Goal: Information Seeking & Learning: Learn about a topic

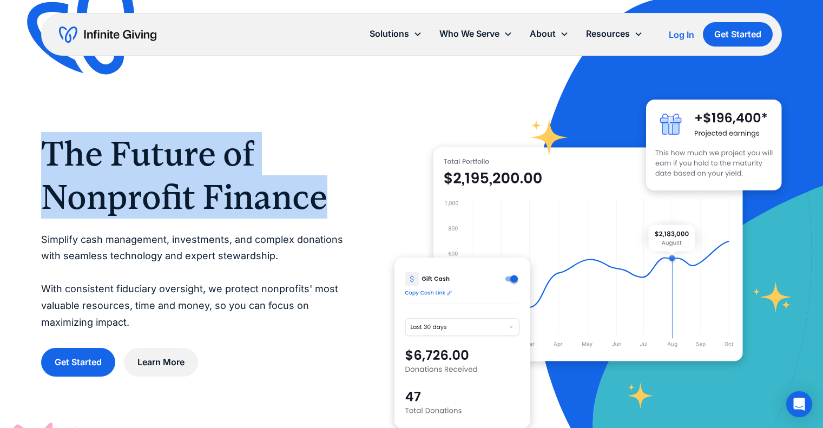
drag, startPoint x: 75, startPoint y: 150, endPoint x: 328, endPoint y: 195, distance: 256.8
click at [328, 195] on div "The Future of Nonprofit Finance Simplify cash management, investments, and comp…" at bounding box center [411, 254] width 823 height 509
click at [319, 195] on h1 "The Future of Nonprofit Finance" at bounding box center [196, 175] width 310 height 87
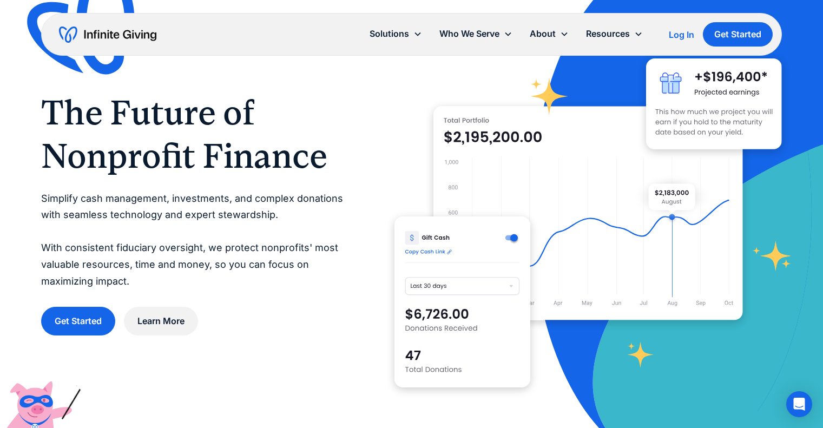
scroll to position [54, 0]
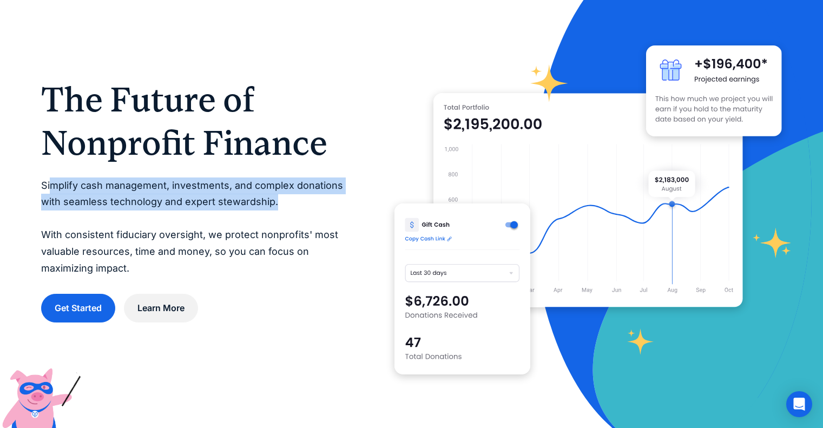
drag, startPoint x: 50, startPoint y: 185, endPoint x: 283, endPoint y: 207, distance: 233.8
click at [281, 207] on p "Simplify cash management, investments, and complex donations with seamless tech…" at bounding box center [196, 228] width 310 height 100
click at [283, 207] on p "Simplify cash management, investments, and complex donations with seamless tech…" at bounding box center [196, 228] width 310 height 100
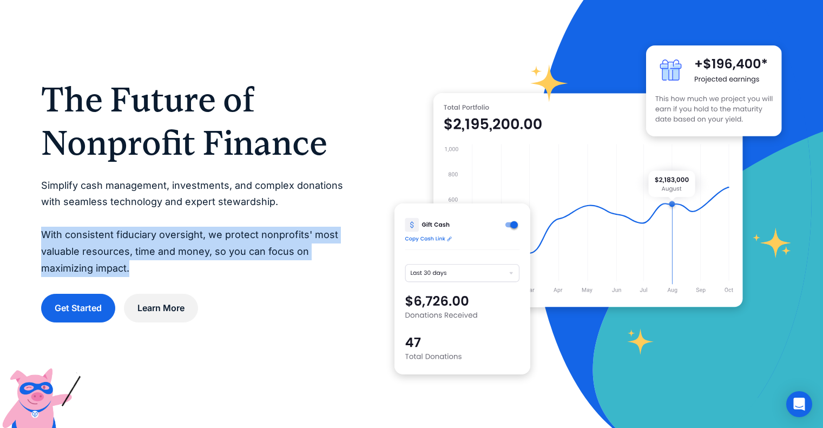
drag, startPoint x: 29, startPoint y: 234, endPoint x: 144, endPoint y: 268, distance: 119.6
click at [144, 268] on div "The Future of Nonprofit Finance Simplify cash management, investments, and comp…" at bounding box center [411, 200] width 823 height 509
click at [144, 268] on p "Simplify cash management, investments, and complex donations with seamless tech…" at bounding box center [196, 228] width 310 height 100
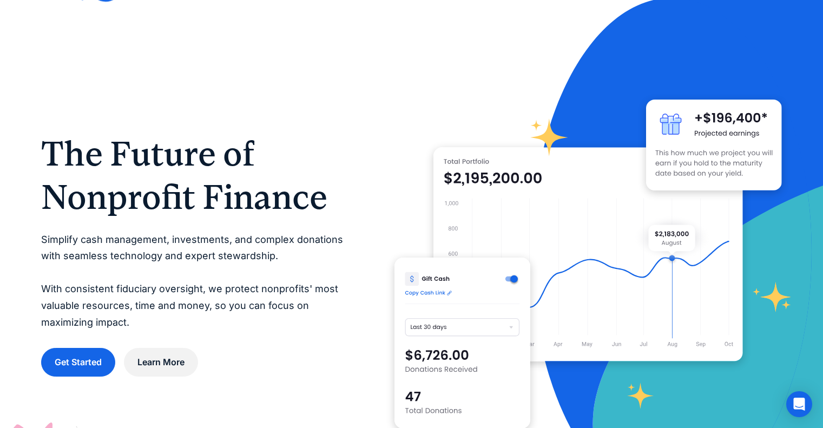
scroll to position [0, 0]
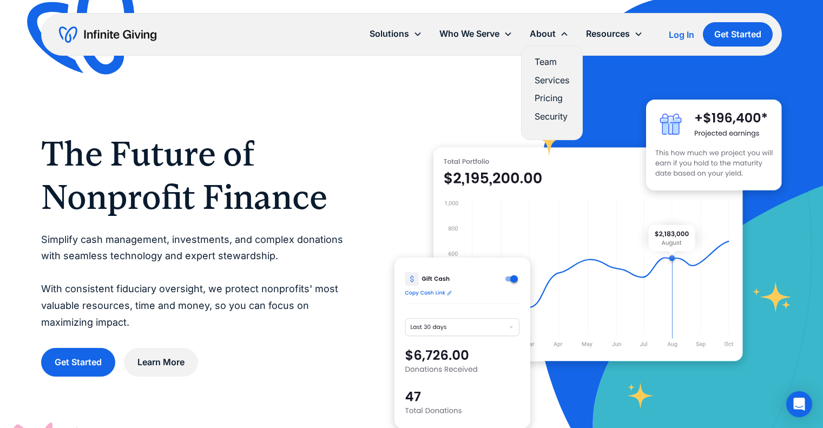
click at [406, 58] on link "Team" at bounding box center [552, 62] width 35 height 15
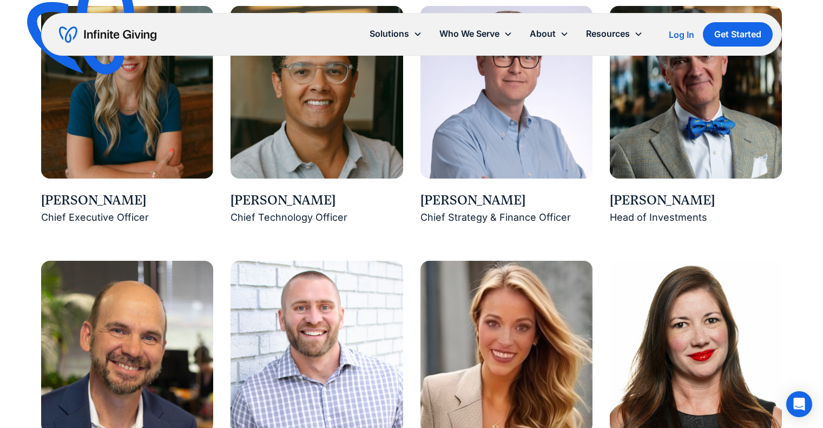
scroll to position [866, 0]
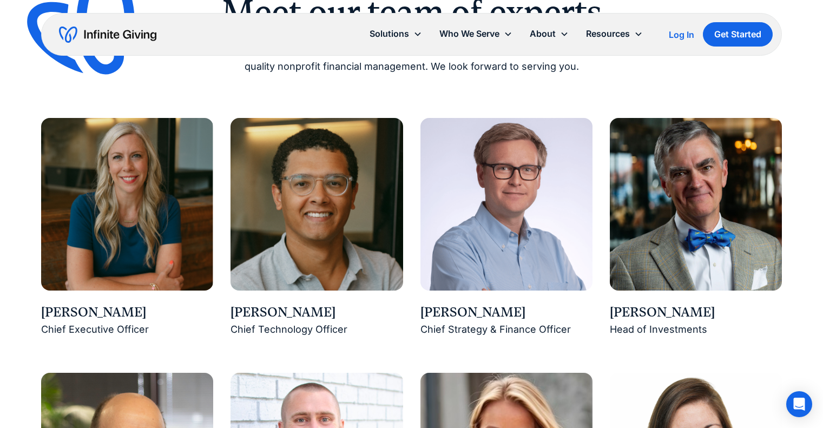
click at [110, 247] on img at bounding box center [127, 204] width 172 height 172
drag, startPoint x: 146, startPoint y: 317, endPoint x: 298, endPoint y: 69, distance: 291.3
copy div "Karen Houghton"
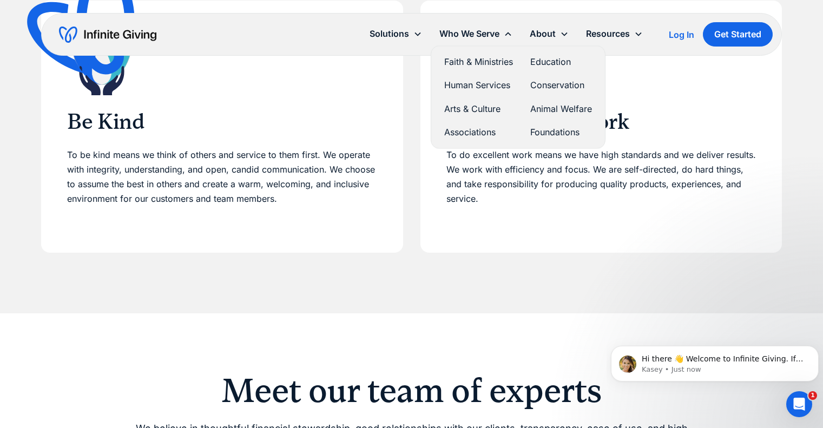
click at [483, 27] on div "Who We Serve" at bounding box center [470, 34] width 60 height 15
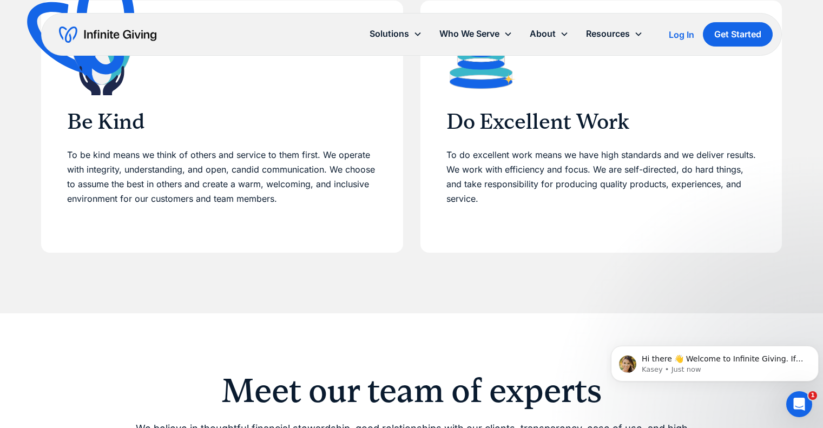
click at [481, 30] on div "Who We Serve" at bounding box center [470, 34] width 60 height 15
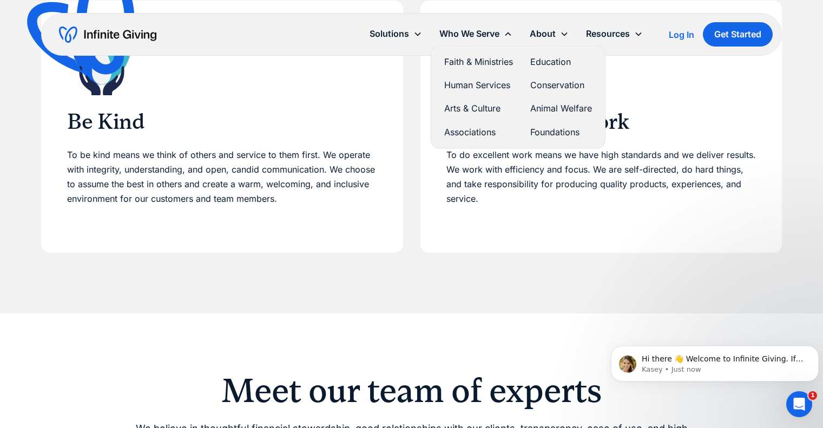
click at [467, 68] on link "Faith & Ministries" at bounding box center [478, 62] width 69 height 15
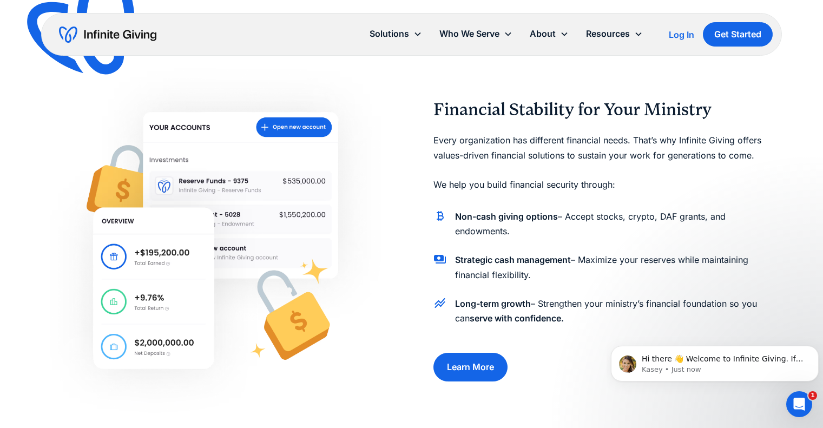
click at [661, 149] on p "Every organization has different financial needs. That’s why Infinite Giving of…" at bounding box center [608, 162] width 349 height 59
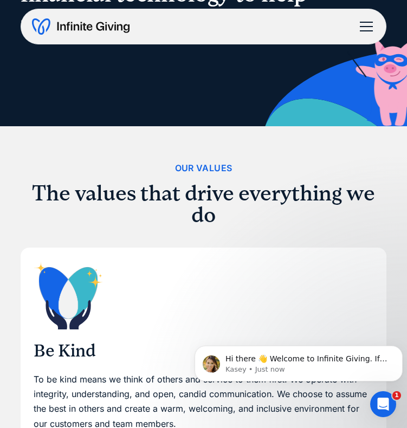
scroll to position [108, 0]
